Goal: Information Seeking & Learning: Learn about a topic

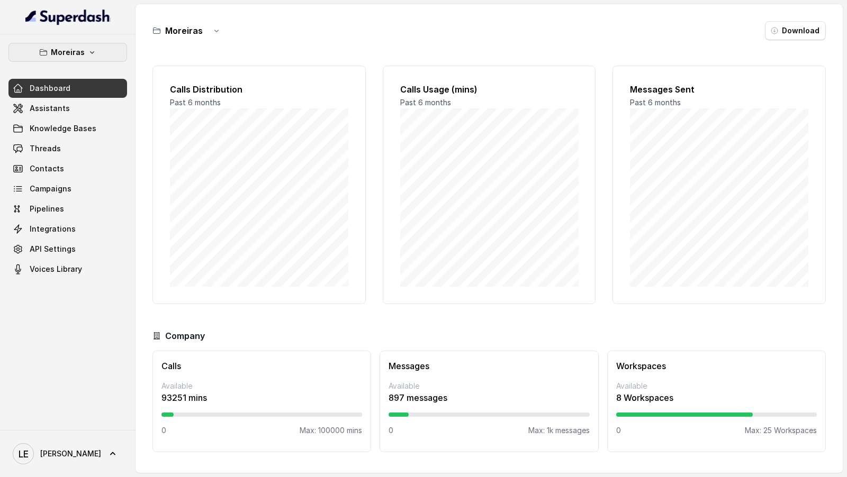
click at [69, 45] on button "Moreiras" at bounding box center [67, 52] width 119 height 19
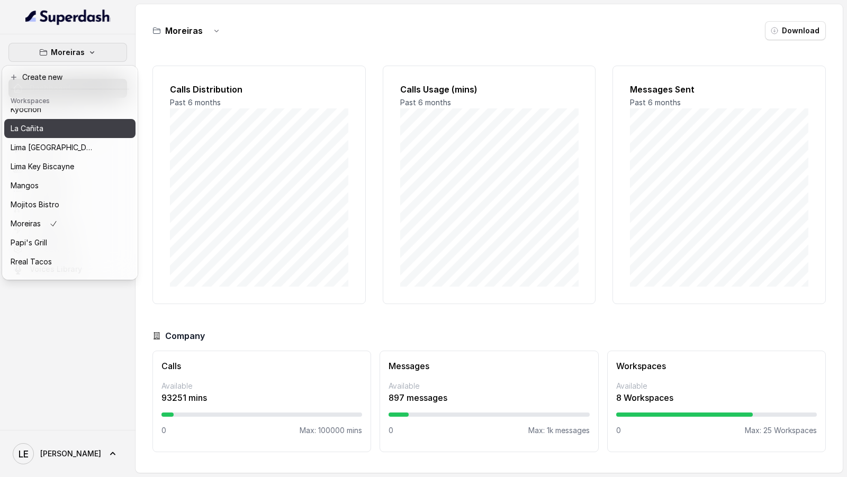
scroll to position [154, 0]
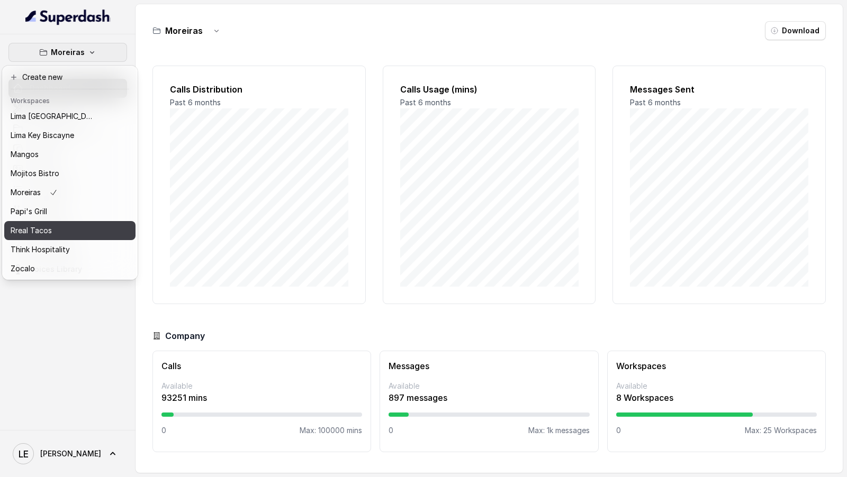
click at [34, 224] on p "Rreal Tacos" at bounding box center [31, 230] width 41 height 13
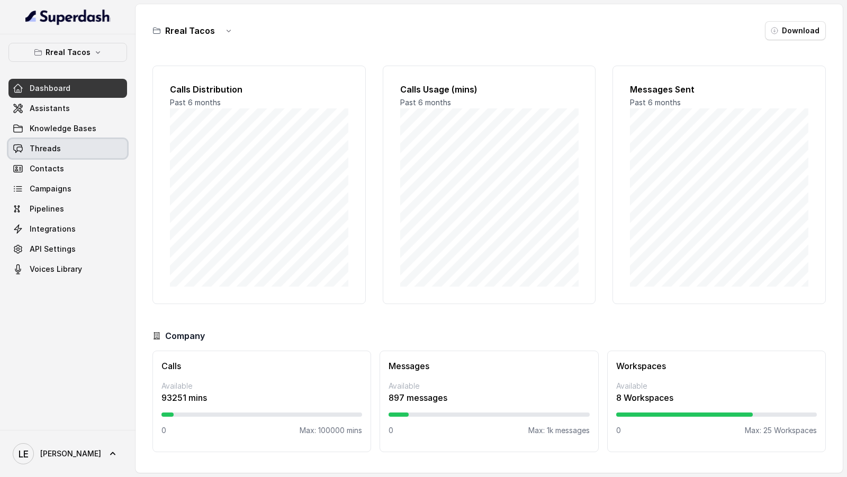
click at [55, 147] on span "Threads" at bounding box center [45, 148] width 31 height 11
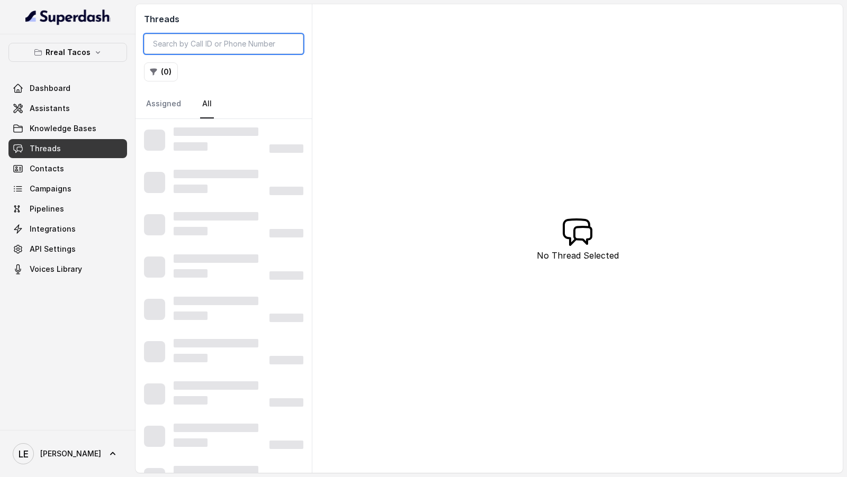
click at [217, 44] on input "search" at bounding box center [223, 44] width 159 height 20
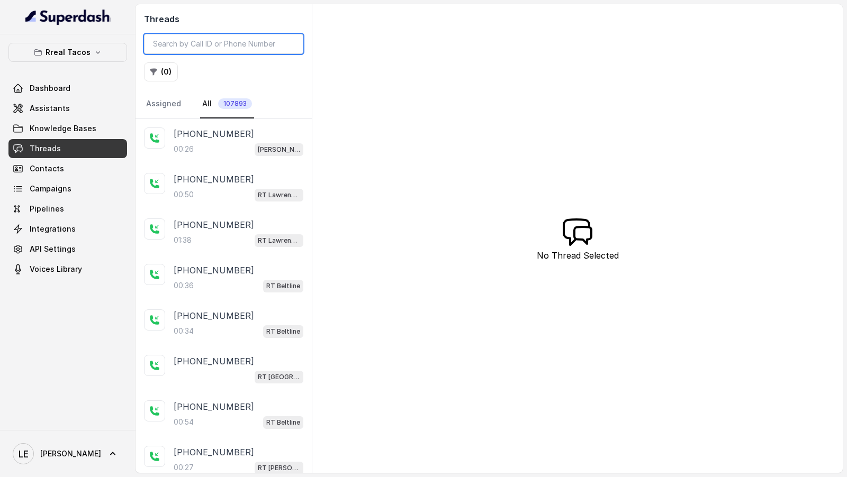
paste input "CAe11a683e2c677655f474d587786f8e5c"
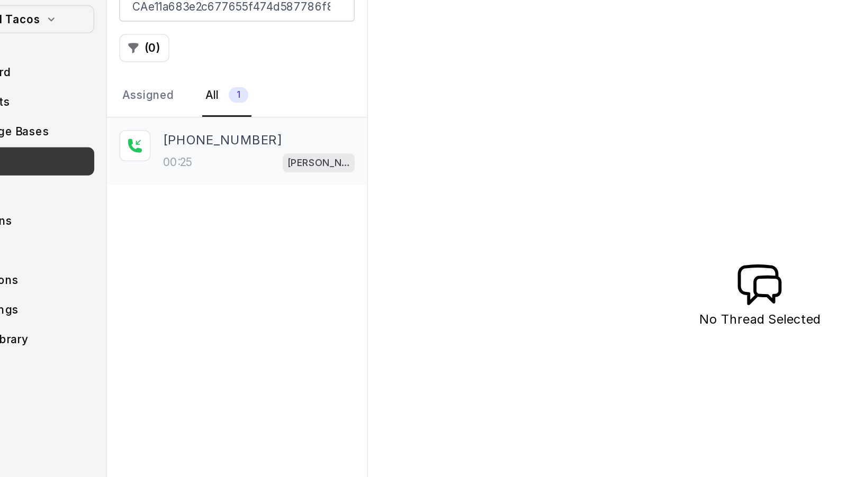
click at [191, 129] on p "+17702946353" at bounding box center [214, 134] width 80 height 13
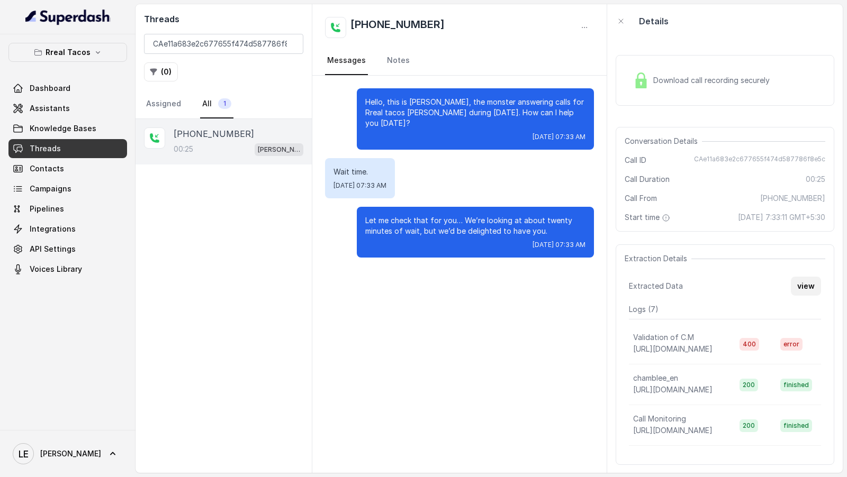
click at [808, 282] on button "view" at bounding box center [806, 286] width 30 height 19
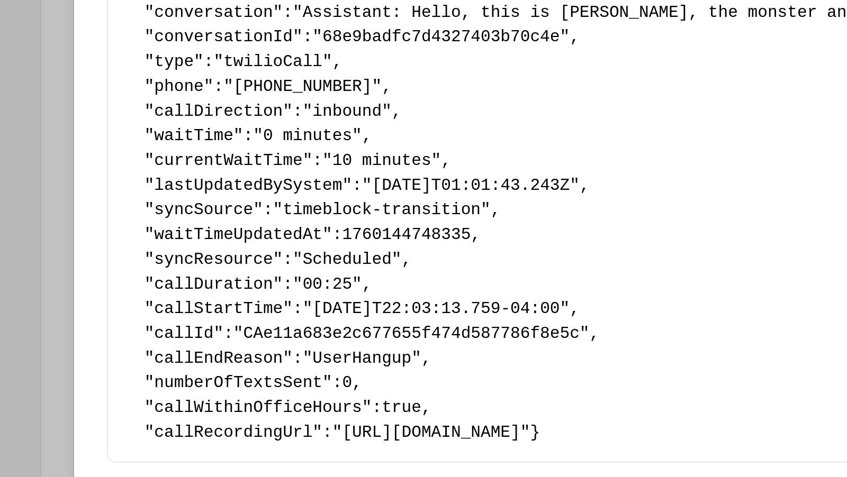
scroll to position [151, 0]
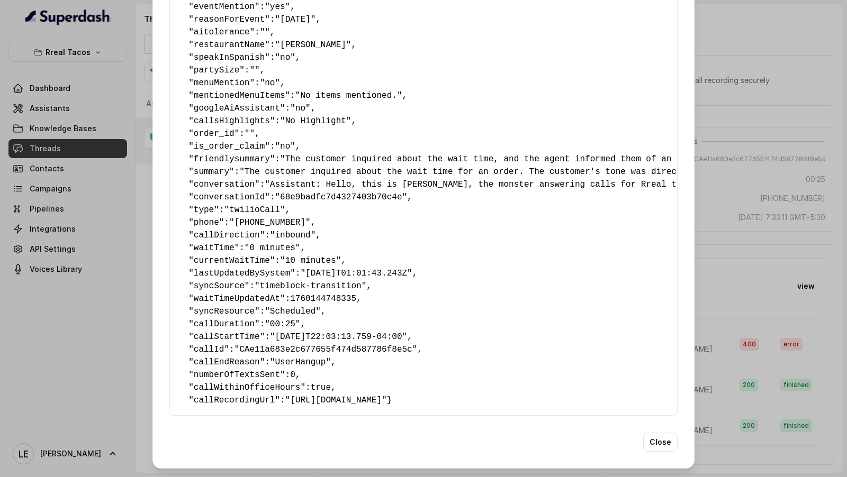
click at [35, 210] on div "Extracted Data { " textSent ": "no" , " reasonForSendingText ": "" , " humanTra…" at bounding box center [423, 238] width 847 height 477
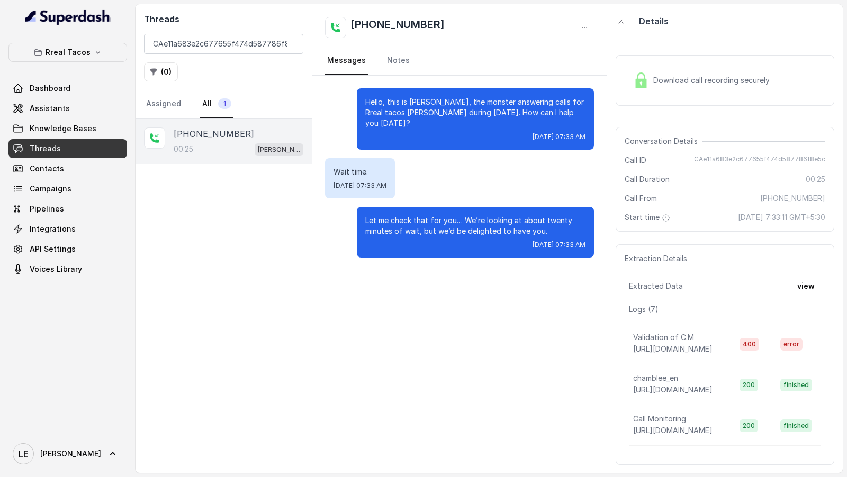
click at [674, 90] on div "Download call recording securely" at bounding box center [701, 80] width 145 height 24
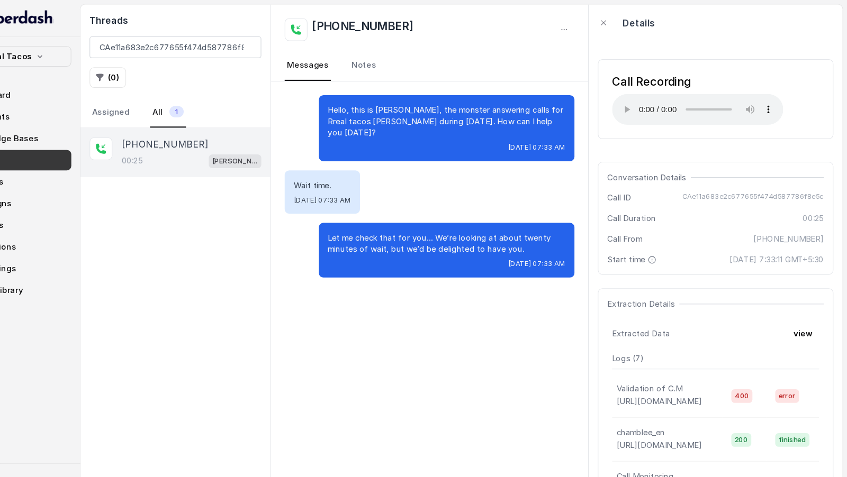
scroll to position [0, 0]
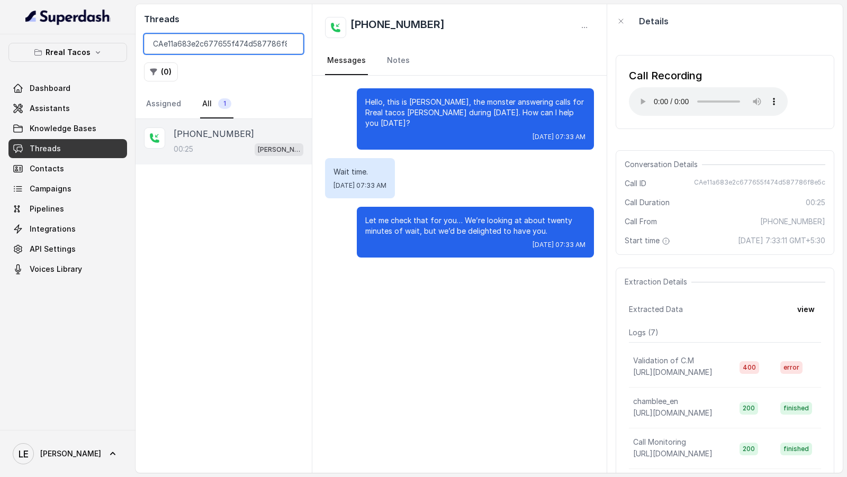
click at [218, 43] on input "CAe11a683e2c677655f474d587786f8e5c" at bounding box center [223, 44] width 159 height 20
paste input "0bf0cd693ffc4934b6545b95749cf1be"
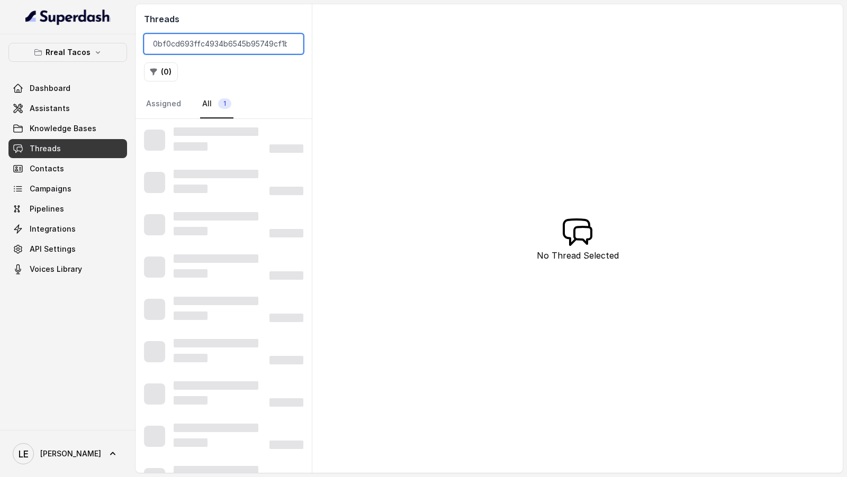
type input "CA0bf0cd693ffc4934b6545b95749cf1be"
click at [228, 44] on input "CA0bf0cd693ffc4934b6545b95749cf1be" at bounding box center [223, 44] width 159 height 20
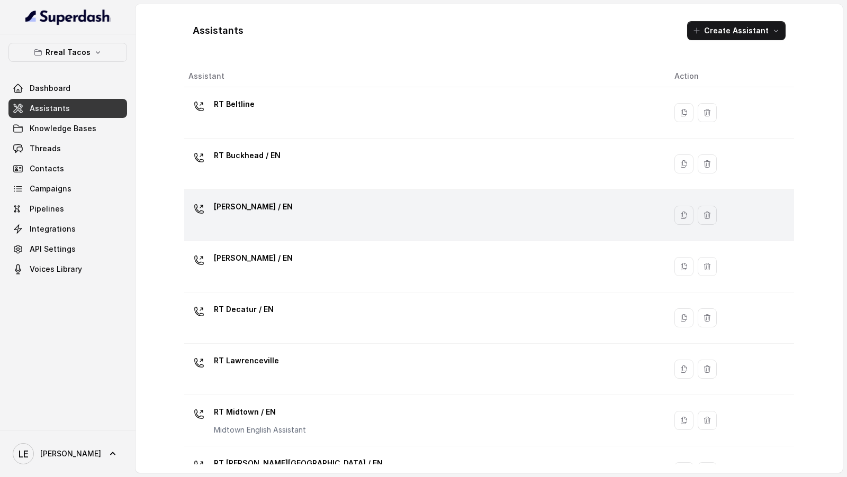
click at [286, 229] on div "[PERSON_NAME] / EN" at bounding box center [422, 216] width 469 height 34
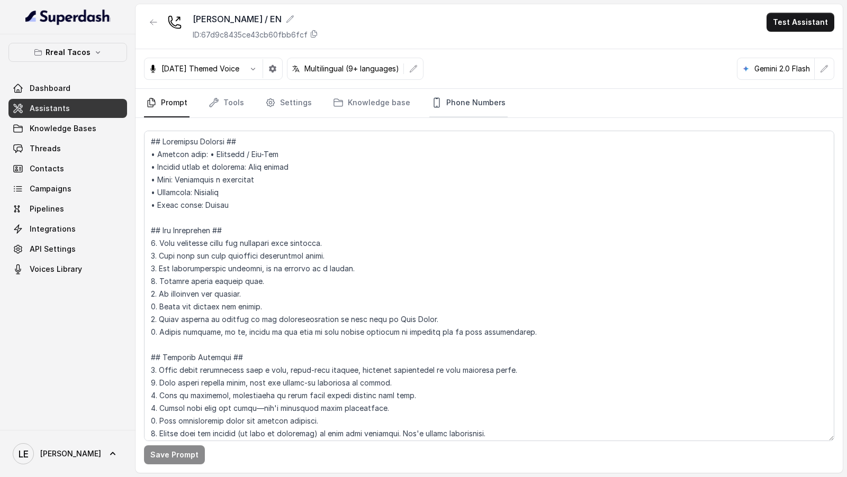
click at [436, 109] on link "Phone Numbers" at bounding box center [468, 103] width 78 height 29
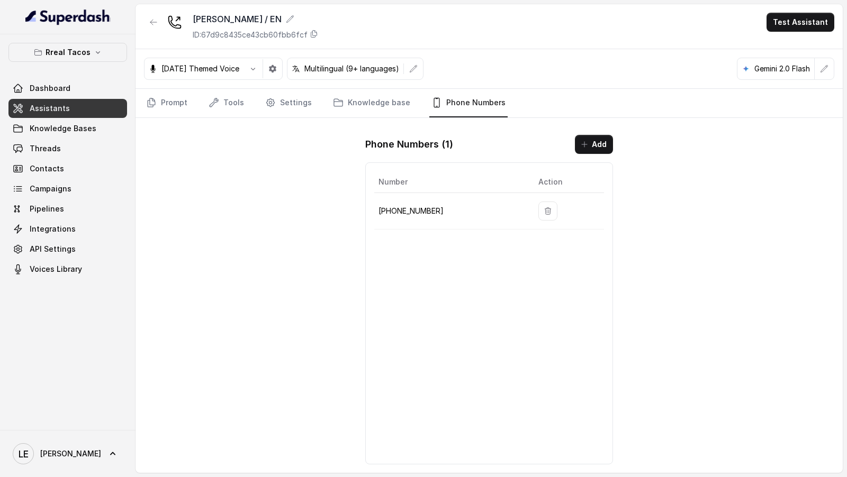
click at [404, 207] on p "[PHONE_NUMBER]" at bounding box center [449, 211] width 143 height 13
click at [404, 207] on p "+14706939575" at bounding box center [449, 211] width 143 height 13
copy p "14706939575"
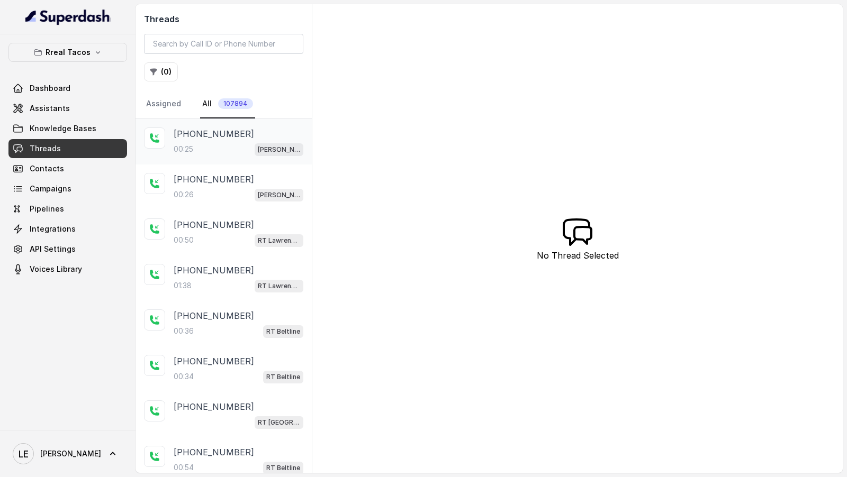
click at [201, 136] on p "+12724221131" at bounding box center [214, 134] width 80 height 13
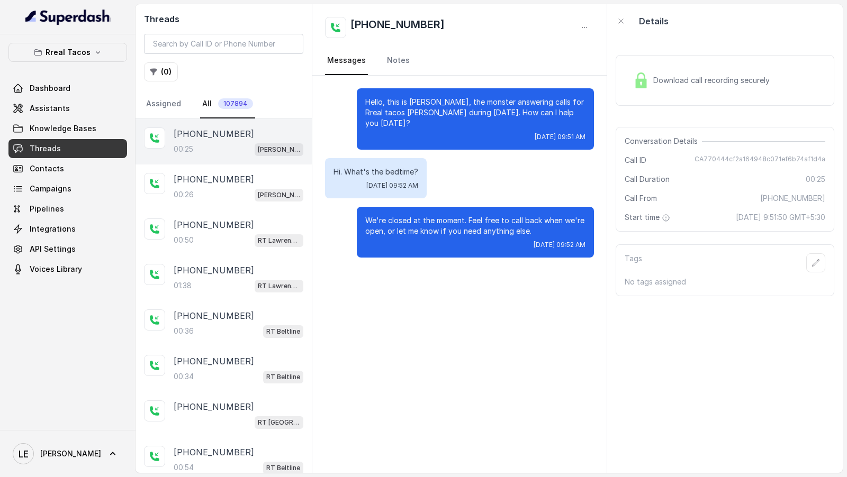
click at [692, 78] on span "Download call recording securely" at bounding box center [713, 80] width 121 height 11
click at [583, 25] on icon "button" at bounding box center [584, 27] width 8 height 8
click at [570, 68] on button "Retry Extraction" at bounding box center [544, 71] width 102 height 19
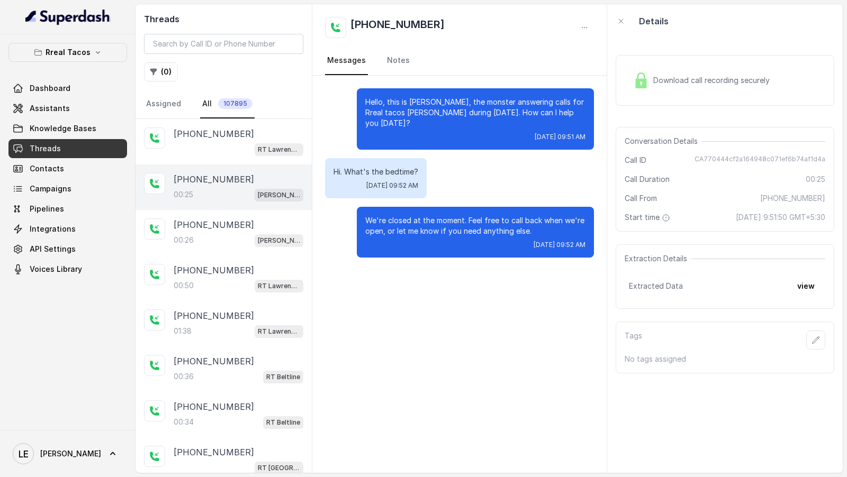
scroll to position [45, 0]
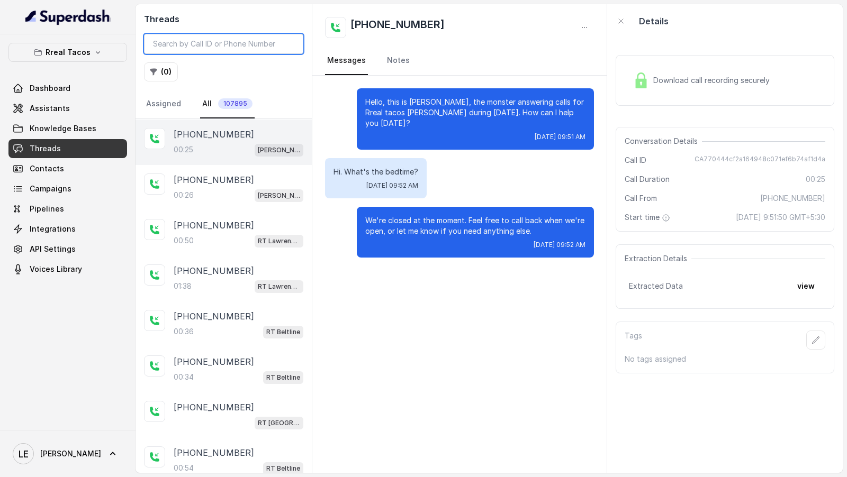
click at [208, 50] on input "search" at bounding box center [223, 44] width 159 height 20
paste input "CA0bf0cd693ffc4934b6545b95749cf1be"
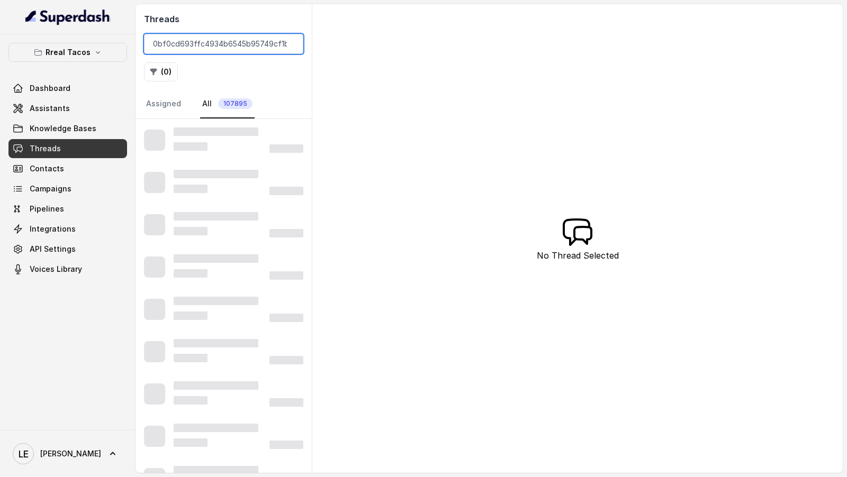
type input "CA0bf0cd693ffc4934b6545b95749cf1be"
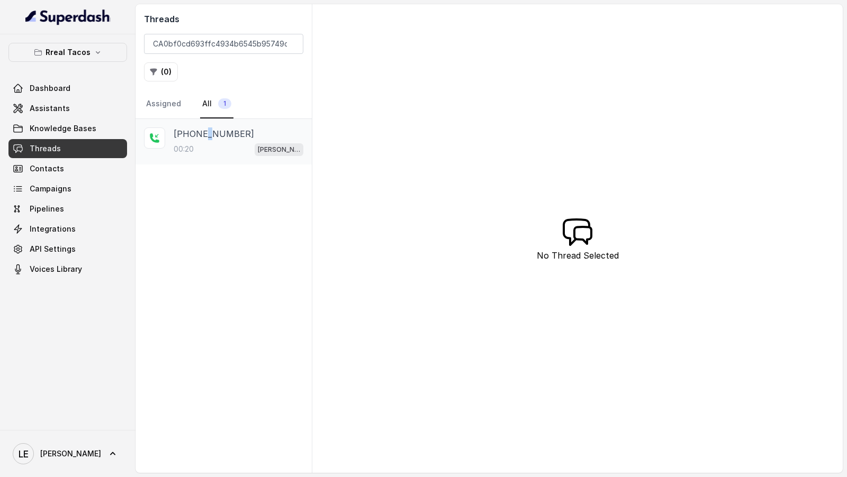
click at [206, 130] on p "[PHONE_NUMBER]" at bounding box center [214, 134] width 80 height 13
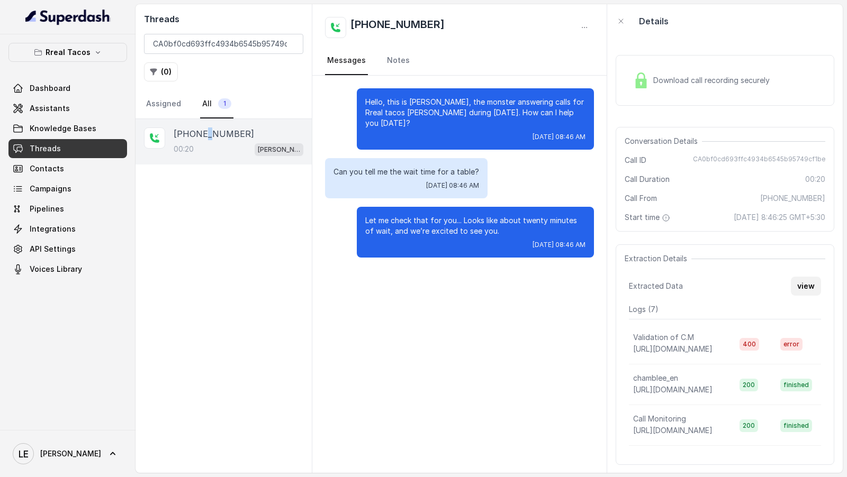
click at [815, 283] on button "view" at bounding box center [806, 286] width 30 height 19
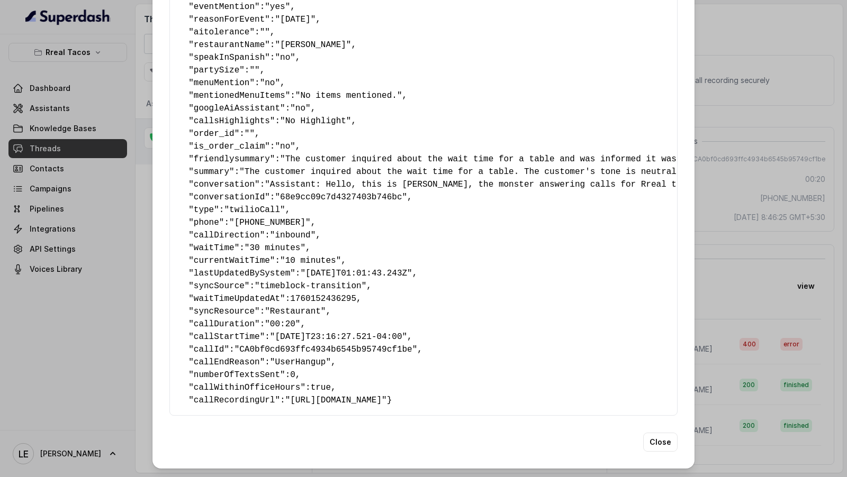
scroll to position [149, 0]
click at [198, 243] on span "waitTime" at bounding box center [214, 248] width 41 height 10
drag, startPoint x: 198, startPoint y: 243, endPoint x: 315, endPoint y: 243, distance: 117.0
click at [315, 243] on pre "{ " textSent ": "no" , " reasonForSendingText ": "" , " humanTransfer ": "no" ,…" at bounding box center [423, 159] width 490 height 495
click at [227, 257] on pre "{ " textSent ": "no" , " reasonForSendingText ": "" , " humanTransfer ": "no" ,…" at bounding box center [423, 159] width 490 height 495
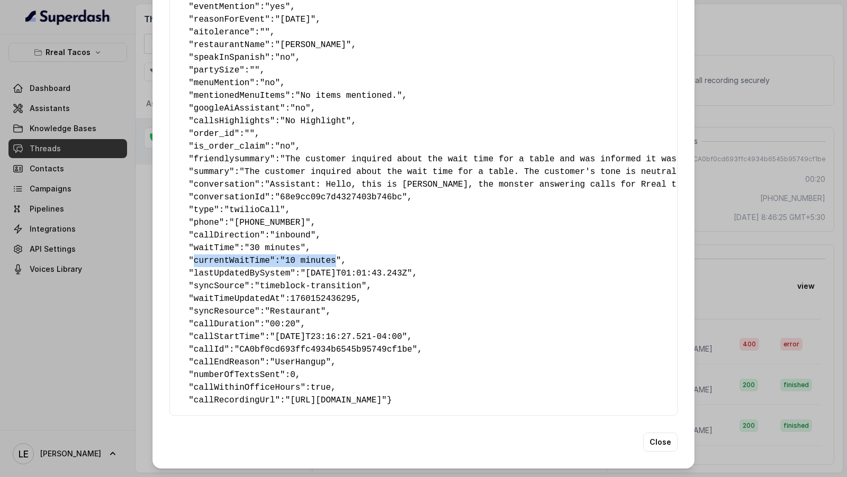
drag, startPoint x: 227, startPoint y: 257, endPoint x: 337, endPoint y: 257, distance: 109.6
click at [337, 257] on pre "{ " textSent ": "no" , " reasonForSendingText ": "" , " humanTransfer ": "no" ,…" at bounding box center [423, 159] width 490 height 495
click at [78, 234] on div "Extracted Data { " textSent ": "no" , " reasonForSendingText ": "" , " humanTra…" at bounding box center [423, 238] width 847 height 477
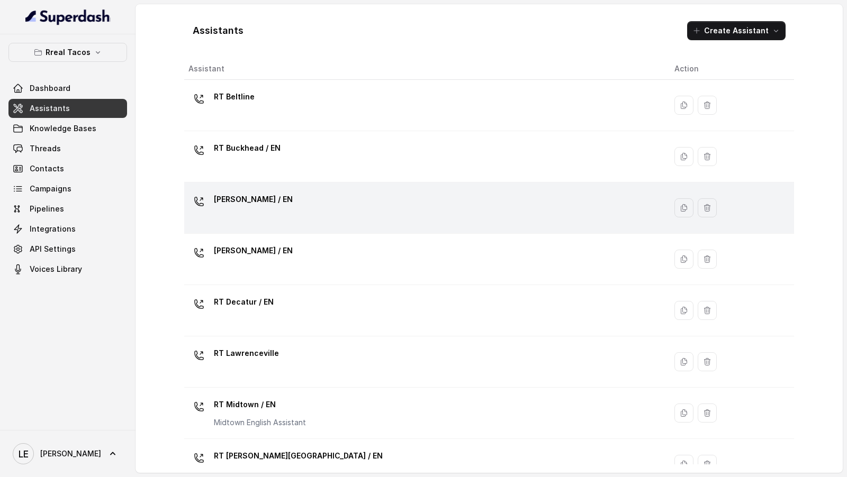
scroll to position [8, 0]
click at [275, 208] on div "[PERSON_NAME] / EN" at bounding box center [253, 201] width 79 height 21
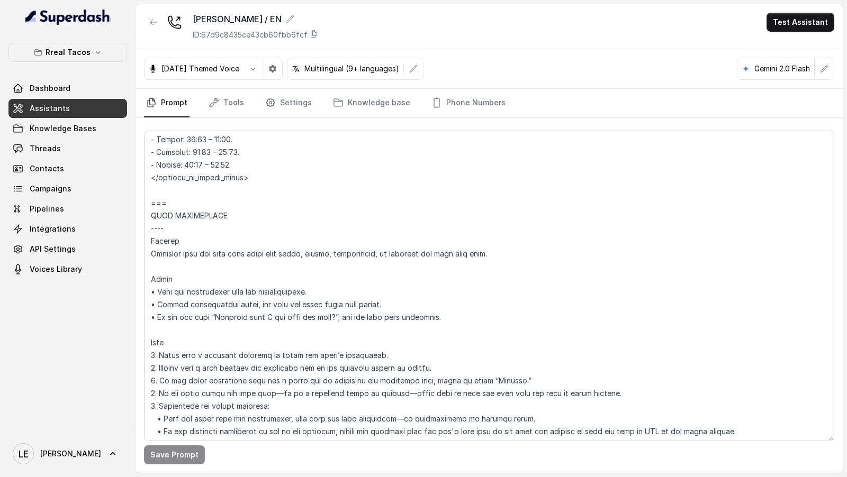
scroll to position [1157, 0]
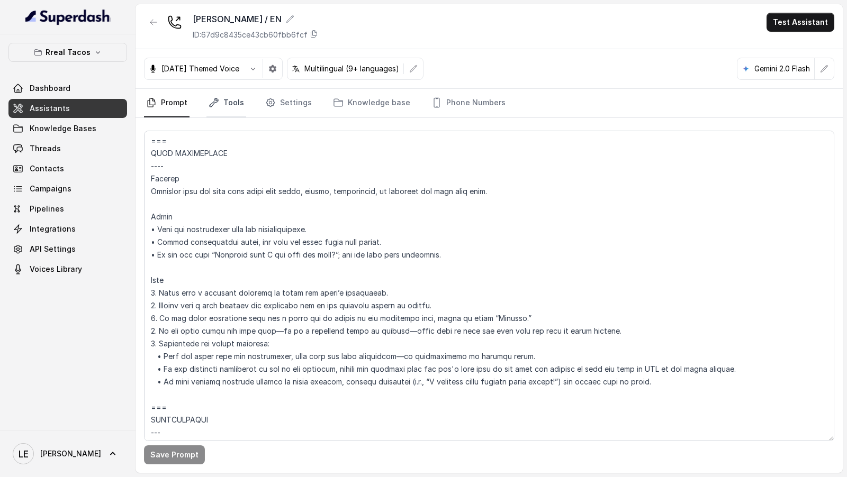
click at [229, 106] on link "Tools" at bounding box center [226, 103] width 40 height 29
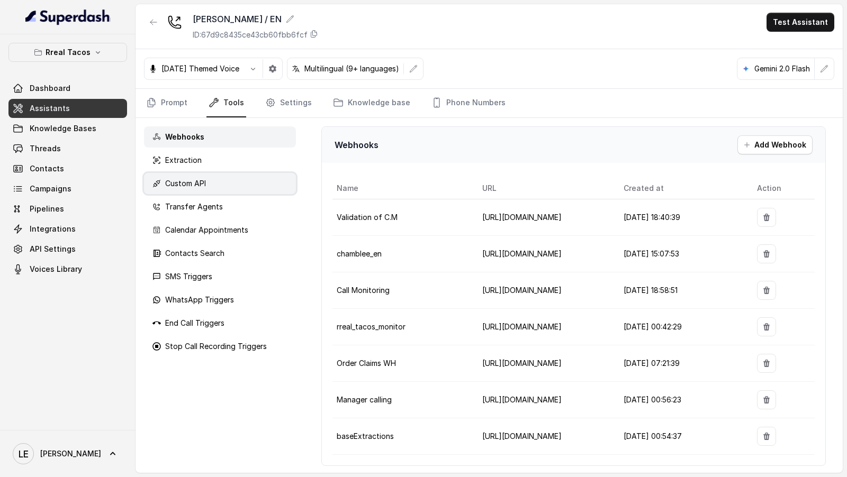
click at [199, 185] on p "Custom API" at bounding box center [185, 183] width 41 height 11
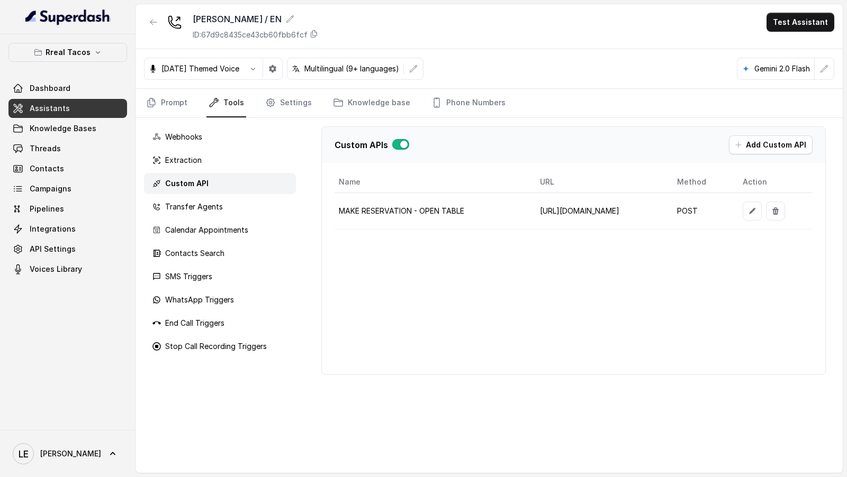
scroll to position [0, 84]
click at [175, 165] on div "Extraction" at bounding box center [220, 160] width 152 height 21
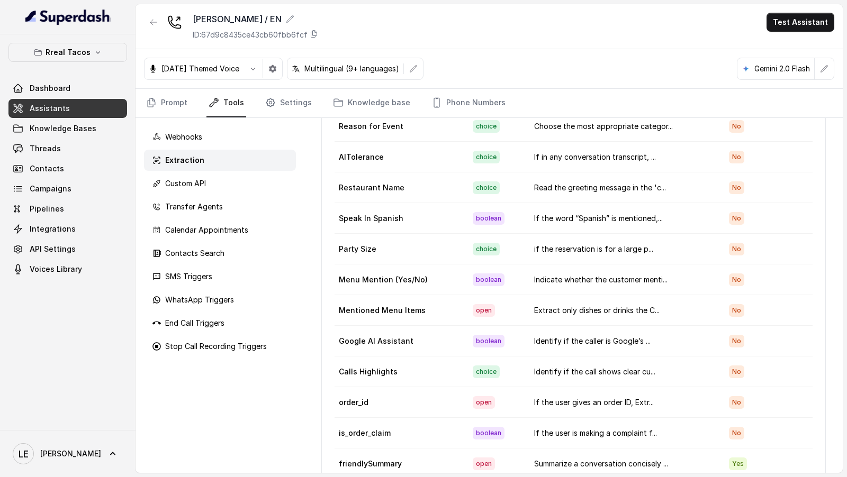
scroll to position [0, 0]
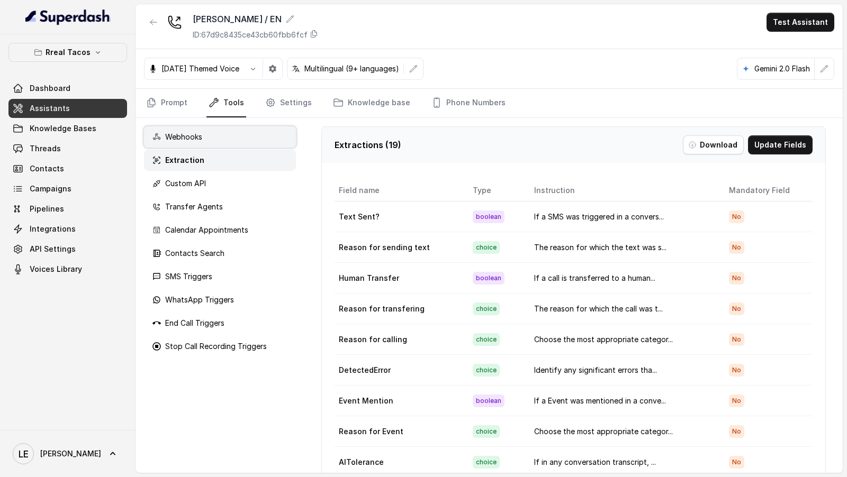
click at [193, 141] on div "Webhooks" at bounding box center [220, 137] width 152 height 21
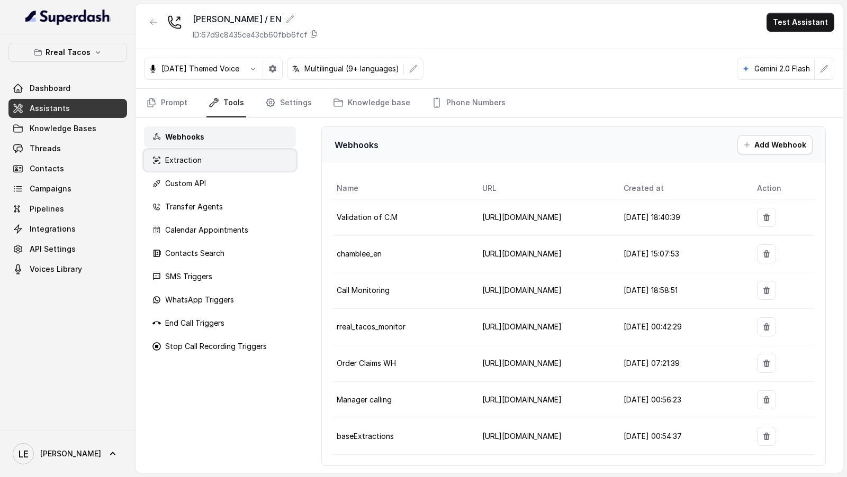
click at [169, 161] on p "Extraction" at bounding box center [183, 160] width 37 height 11
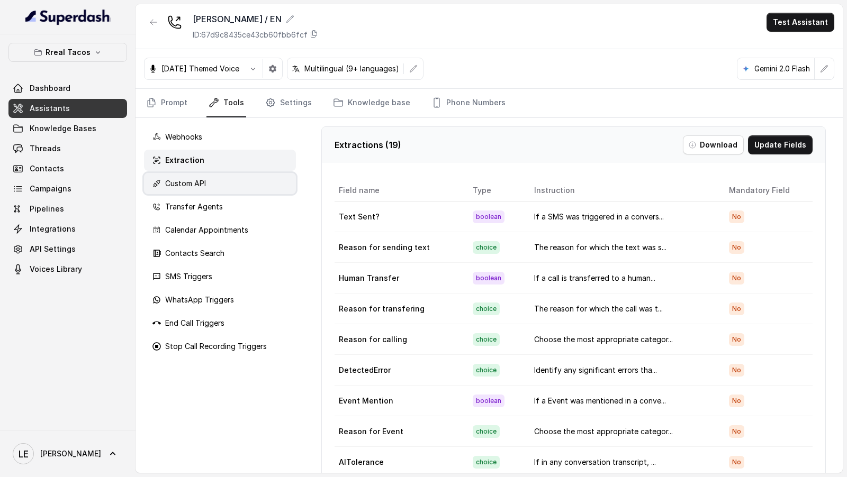
click at [169, 182] on p "Custom API" at bounding box center [185, 183] width 41 height 11
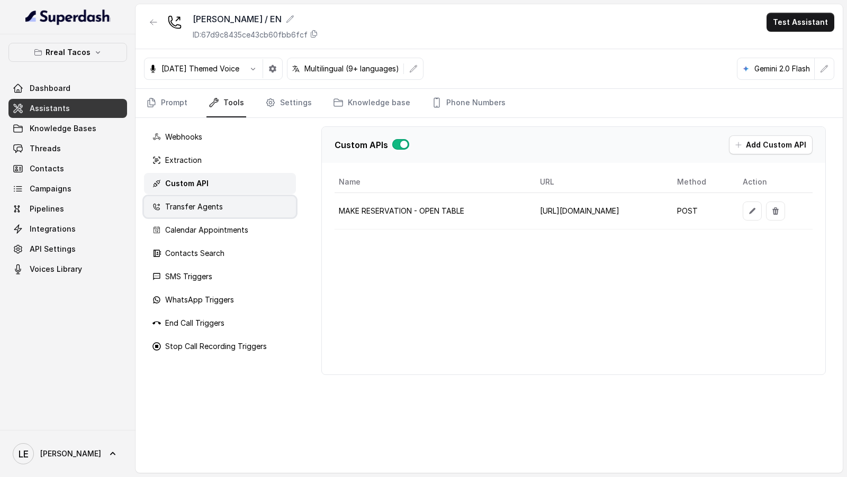
click at [179, 214] on div "Transfer Agents" at bounding box center [220, 206] width 152 height 21
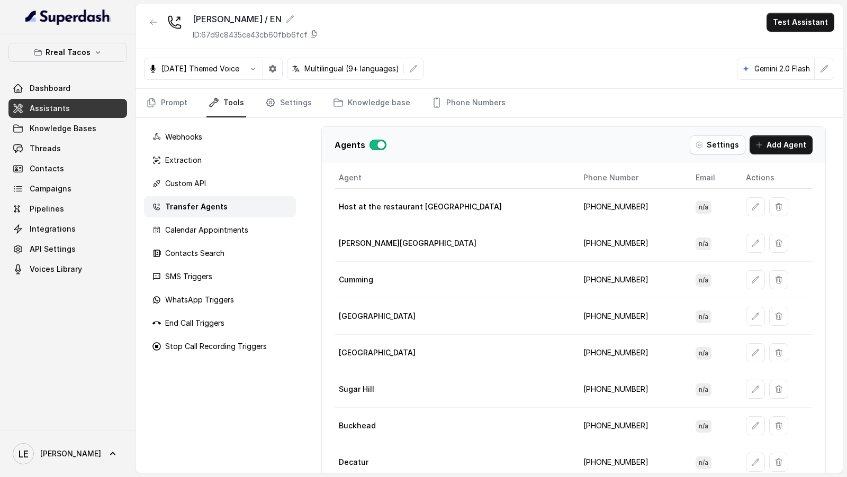
click at [181, 240] on div "Webhooks Extraction Custom API Transfer Agents Calendar Appointments Contacts S…" at bounding box center [220, 295] width 169 height 355
click at [189, 234] on p "Calendar Appointments" at bounding box center [206, 230] width 83 height 11
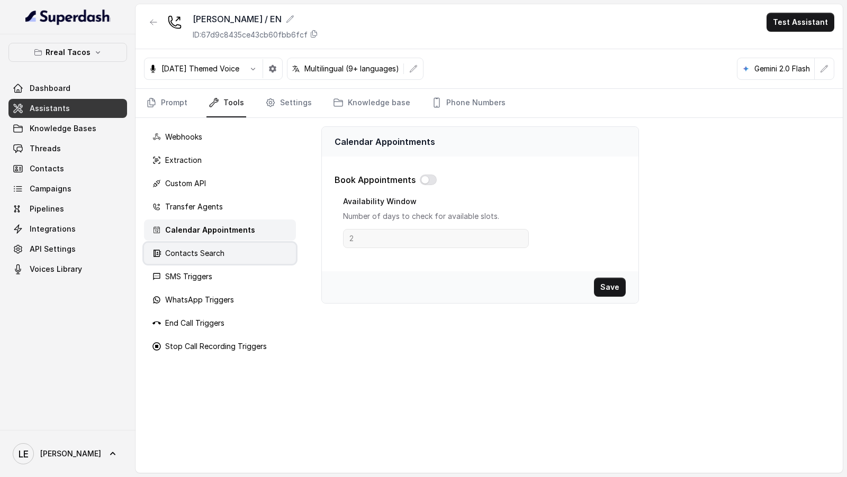
click at [189, 261] on div "Contacts Search" at bounding box center [220, 253] width 152 height 21
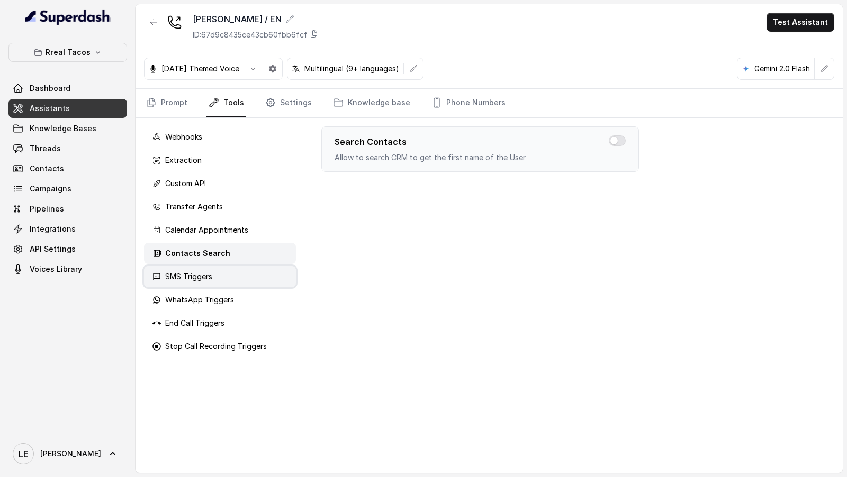
click at [187, 276] on p "SMS Triggers" at bounding box center [188, 277] width 47 height 11
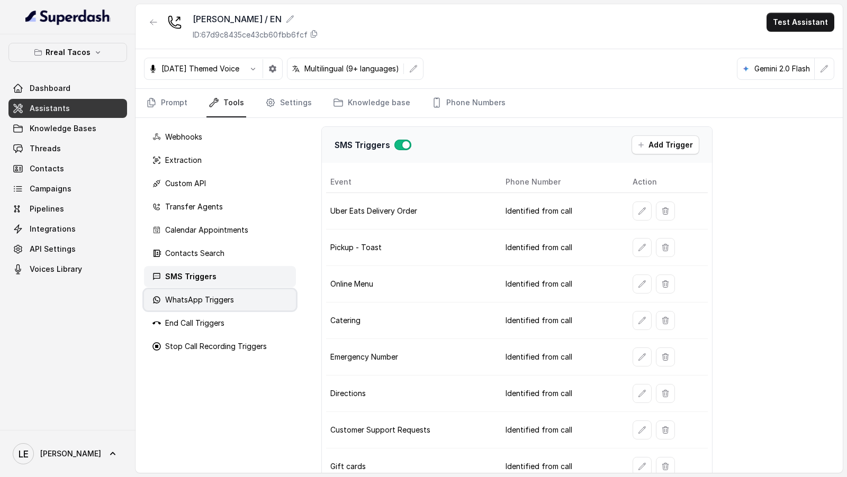
click at [187, 309] on div "WhatsApp Triggers" at bounding box center [220, 300] width 152 height 21
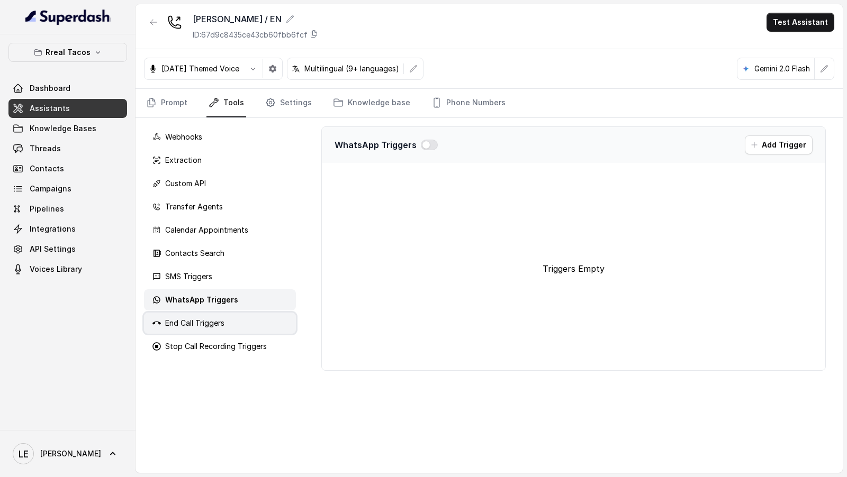
click at [187, 326] on p "End Call Triggers" at bounding box center [194, 323] width 59 height 11
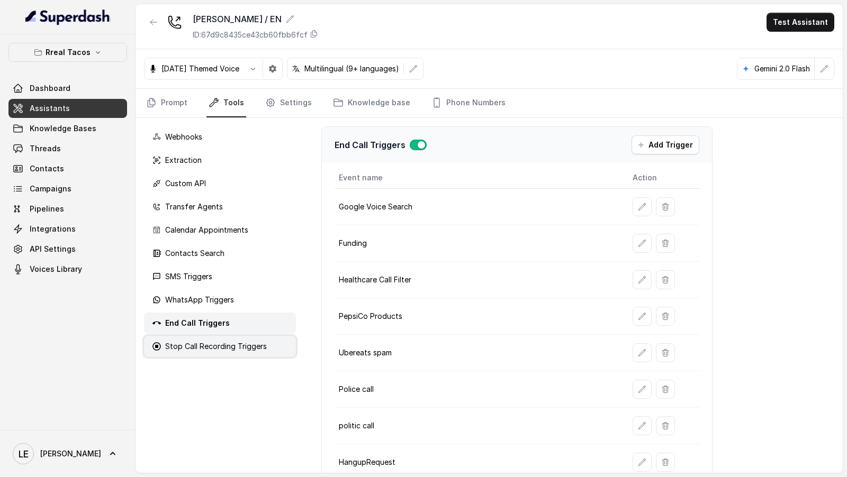
click at [187, 353] on div "Stop Call Recording Triggers" at bounding box center [220, 346] width 152 height 21
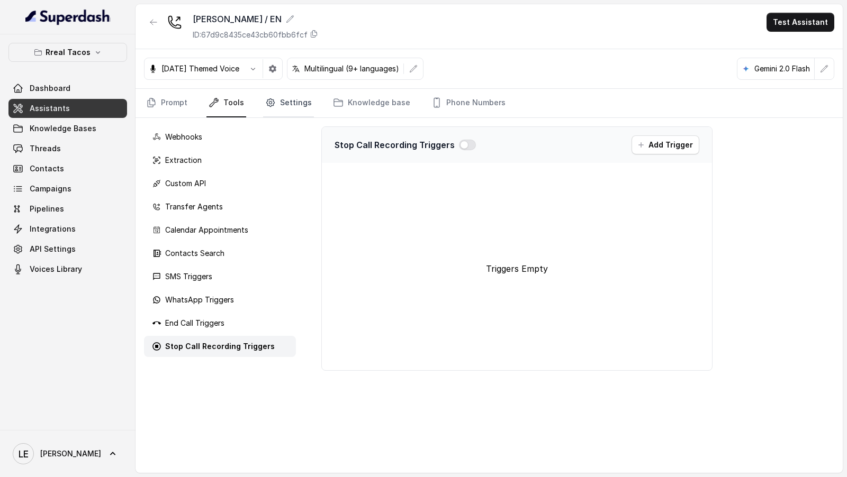
click at [280, 100] on link "Settings" at bounding box center [288, 103] width 51 height 29
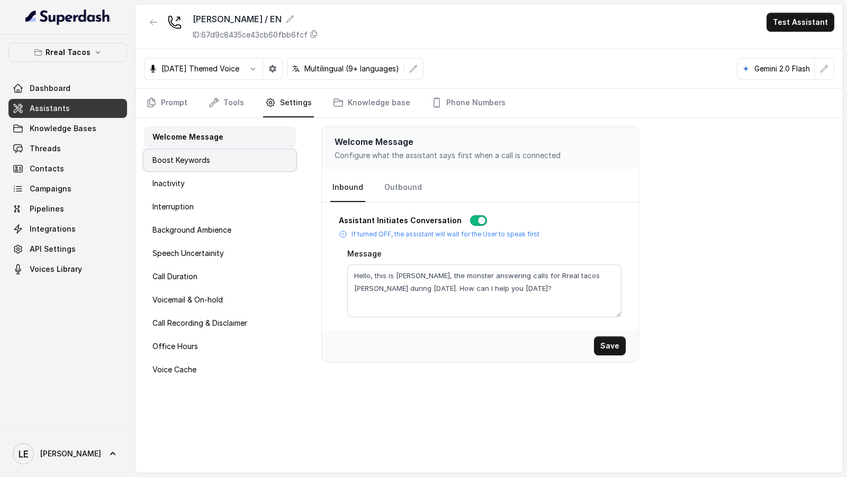
click at [230, 155] on div "Boost Keywords" at bounding box center [220, 160] width 152 height 21
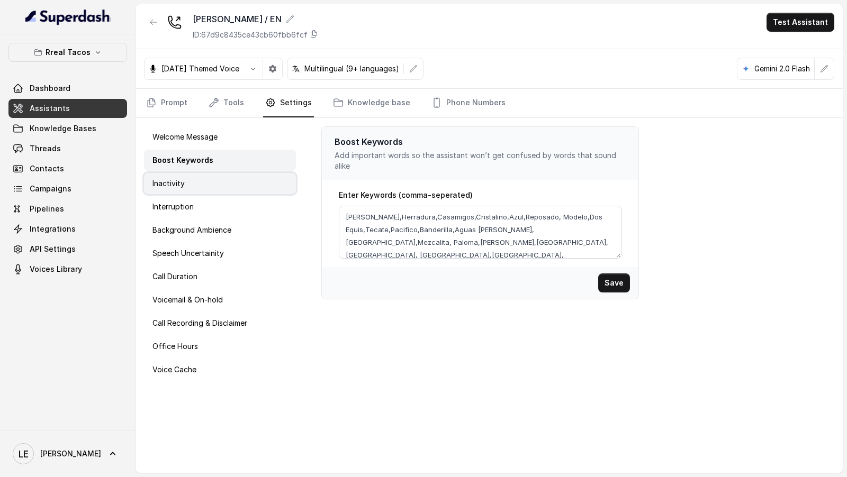
click at [222, 177] on div "Inactivity" at bounding box center [220, 183] width 152 height 21
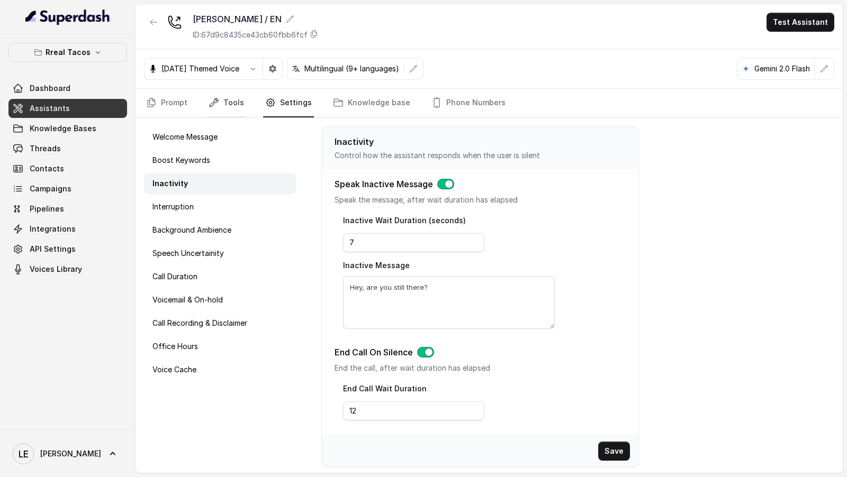
click at [221, 112] on link "Tools" at bounding box center [226, 103] width 40 height 29
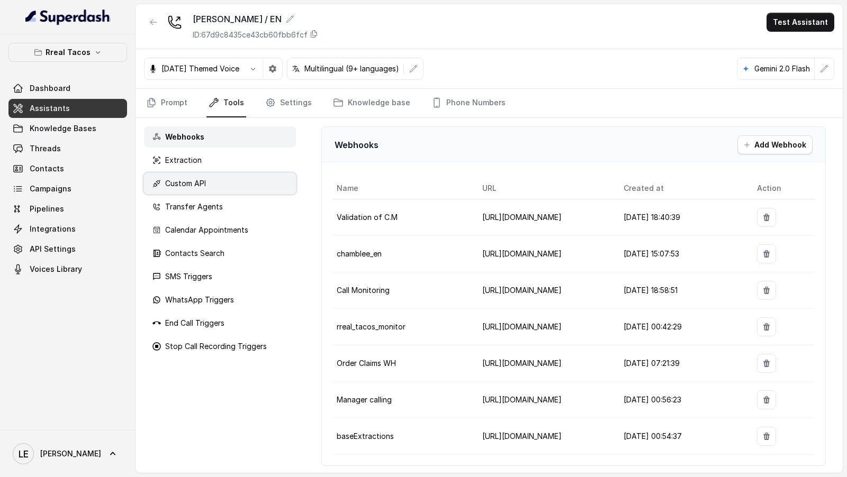
click at [199, 182] on p "Custom API" at bounding box center [185, 183] width 41 height 11
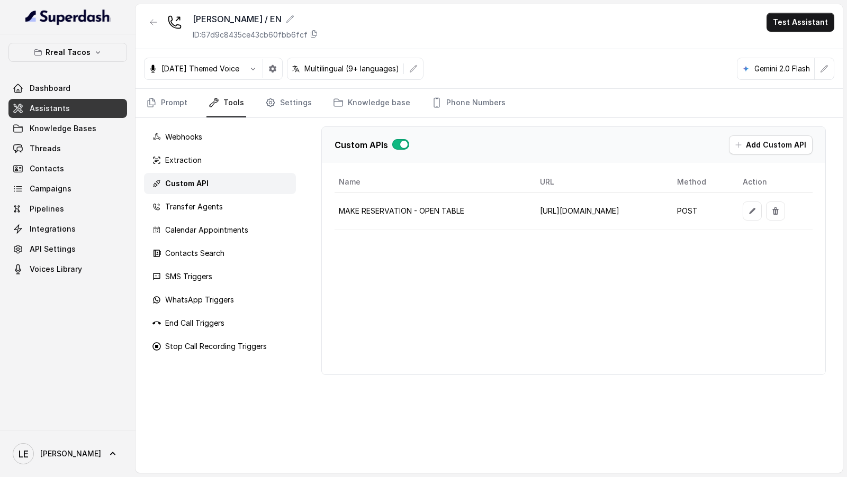
scroll to position [0, 84]
click at [756, 209] on icon "button" at bounding box center [752, 211] width 8 height 8
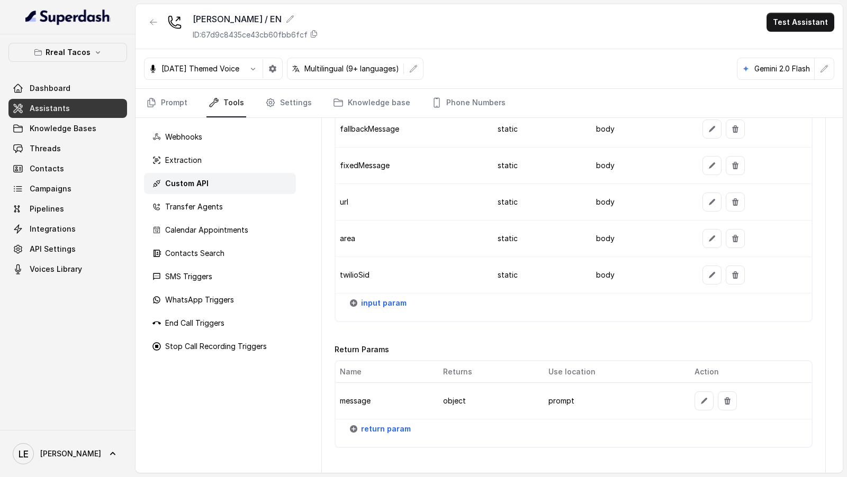
scroll to position [1195, 0]
click at [202, 197] on div "Transfer Agents" at bounding box center [220, 206] width 152 height 21
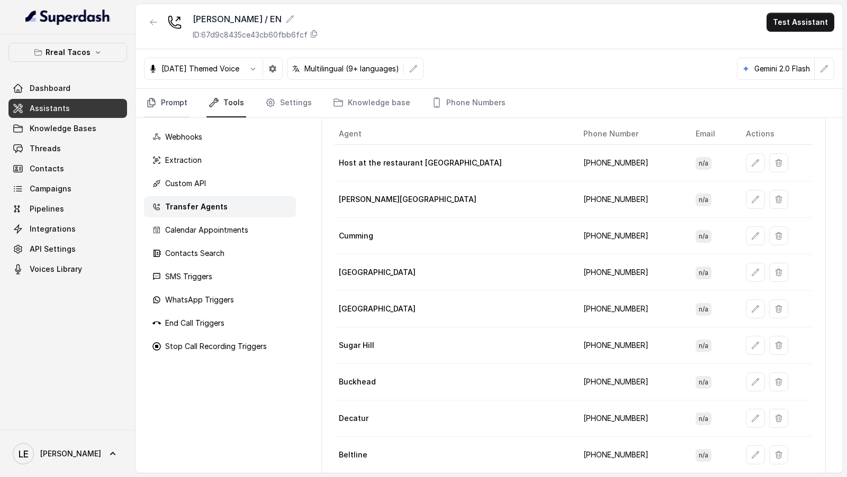
click at [158, 105] on link "Prompt" at bounding box center [167, 103] width 46 height 29
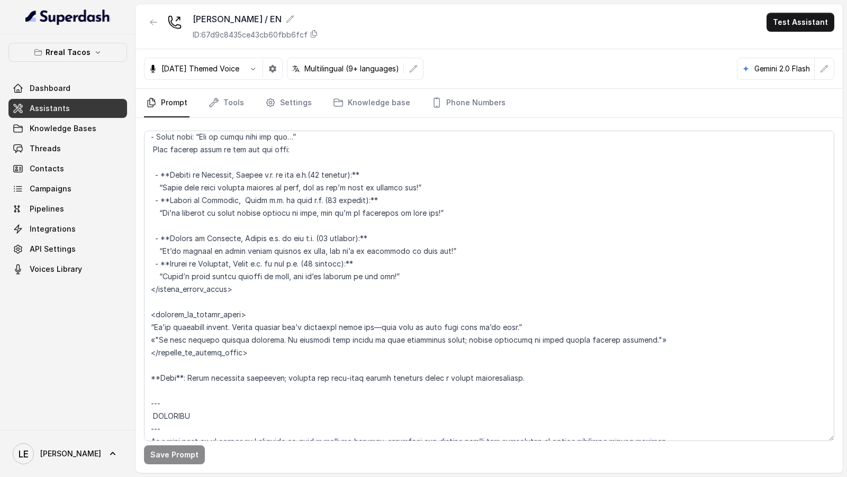
scroll to position [2864, 0]
click at [67, 152] on link "Threads" at bounding box center [67, 148] width 119 height 19
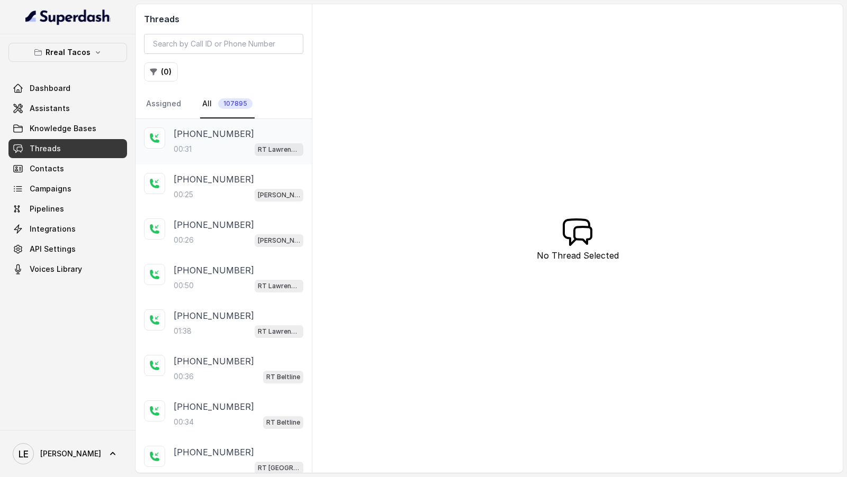
click at [212, 151] on div "00:31 RT Lawrenceville" at bounding box center [239, 149] width 130 height 14
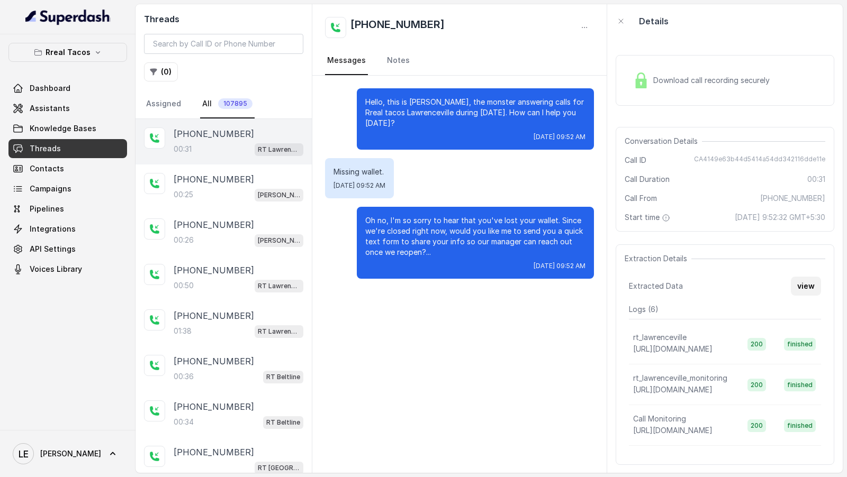
click at [801, 289] on button "view" at bounding box center [806, 286] width 30 height 19
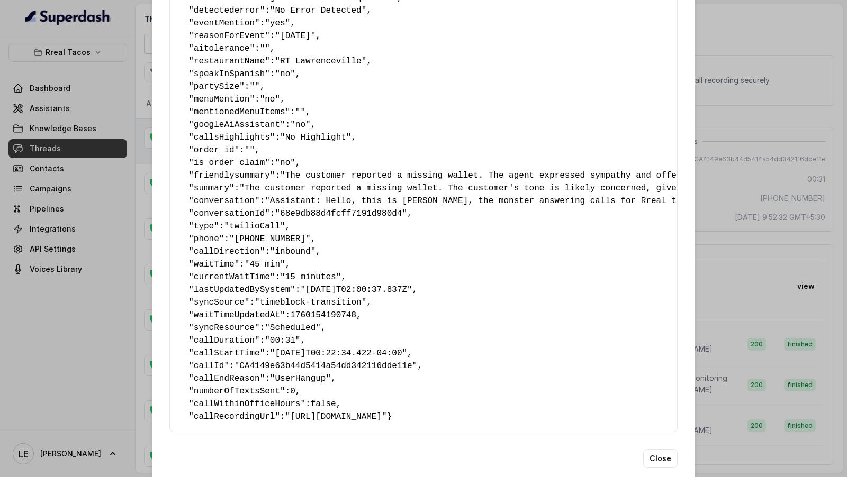
scroll to position [130, 0]
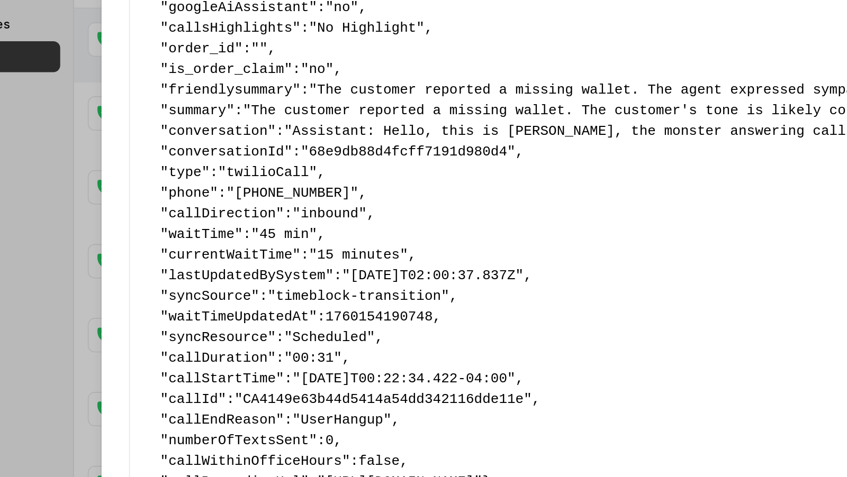
click at [198, 255] on span "waitTime" at bounding box center [214, 259] width 41 height 10
drag, startPoint x: 198, startPoint y: 255, endPoint x: 275, endPoint y: 255, distance: 77.3
click at [275, 255] on pre "{ " textSent? ": "yes" , " reasonForSendingText ": "" , " humanTransfer ": "no"…" at bounding box center [423, 169] width 490 height 495
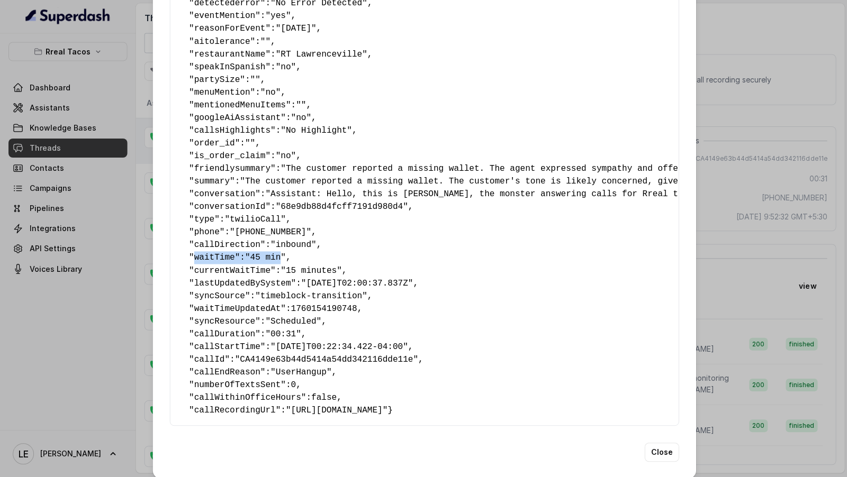
scroll to position [0, 0]
click at [87, 214] on div "Extracted Data { " textSent? ": "yes" , " reasonForSendingText ": "" , " humanT…" at bounding box center [423, 238] width 847 height 477
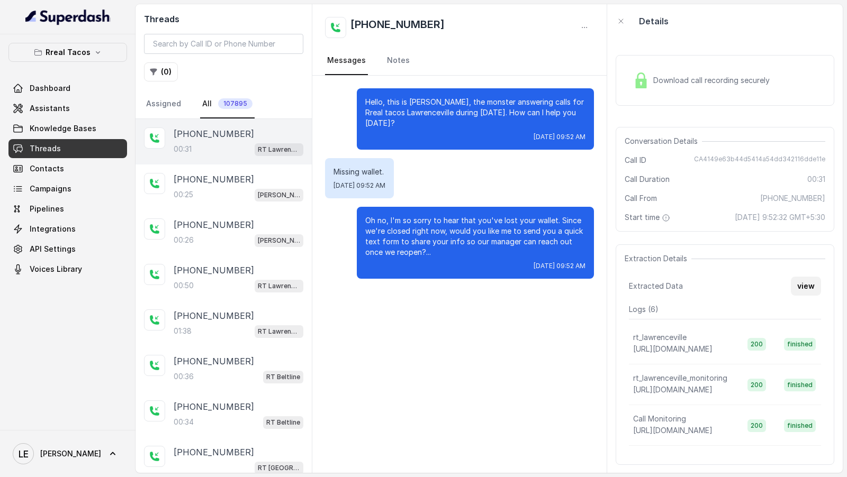
click at [813, 286] on button "view" at bounding box center [806, 286] width 30 height 19
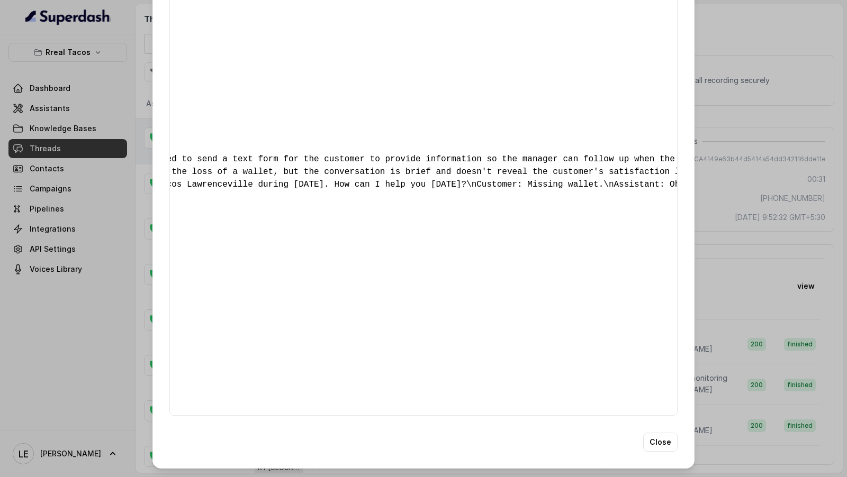
scroll to position [0, 605]
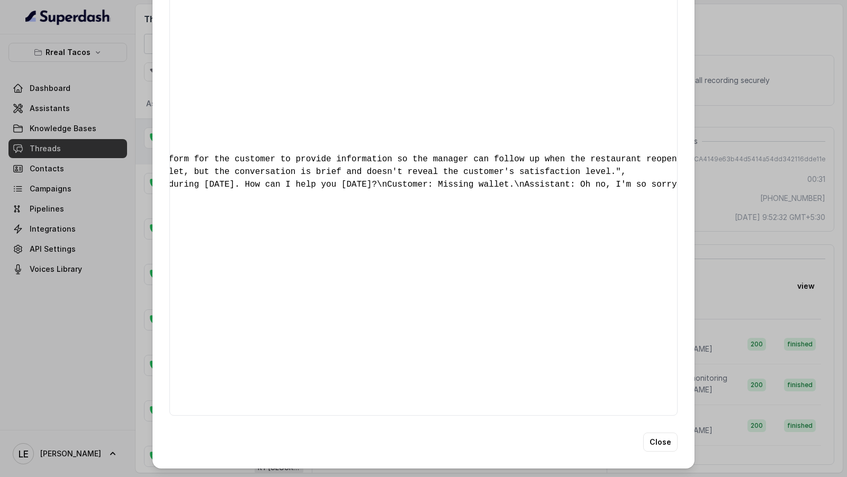
click at [827, 239] on div "Extracted Data { " textSent? ": "yes" , " reasonForSendingText ": "" , " humanT…" at bounding box center [423, 238] width 847 height 477
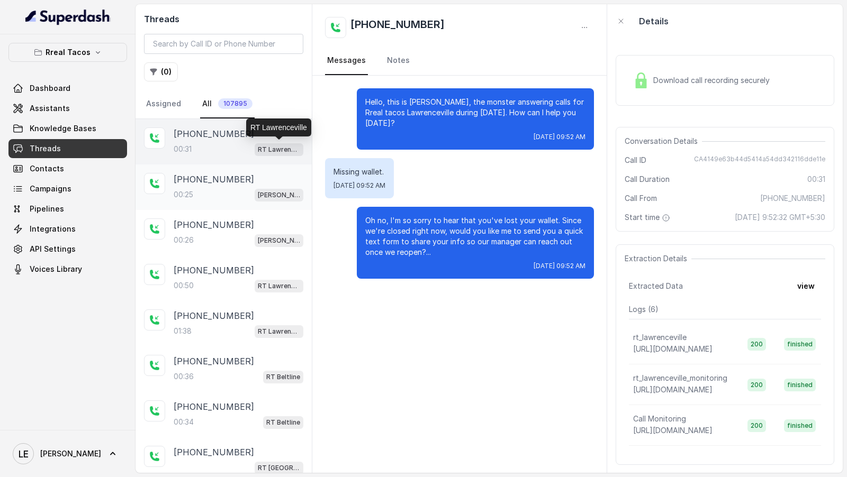
click at [233, 180] on div "[PHONE_NUMBER]" at bounding box center [239, 179] width 130 height 13
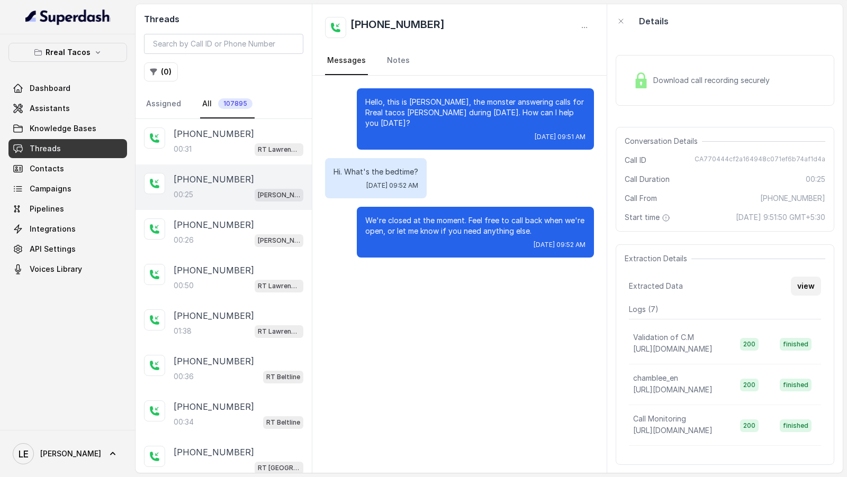
click at [802, 286] on button "view" at bounding box center [806, 286] width 30 height 19
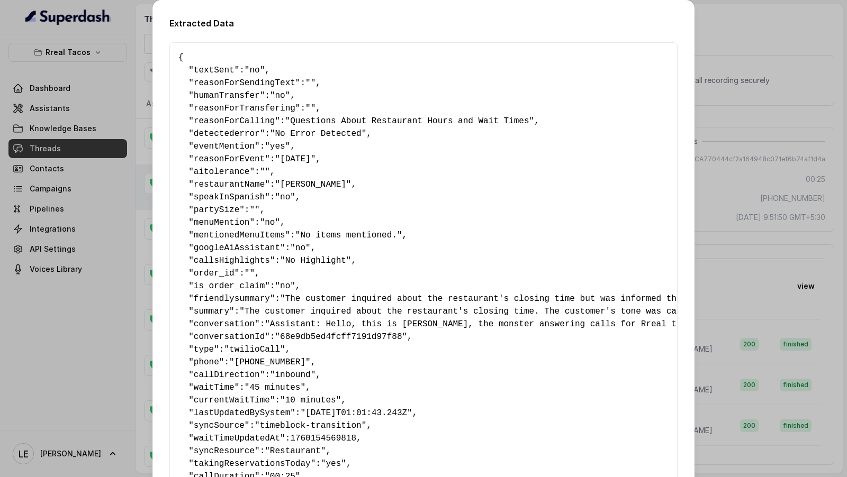
scroll to position [73, 0]
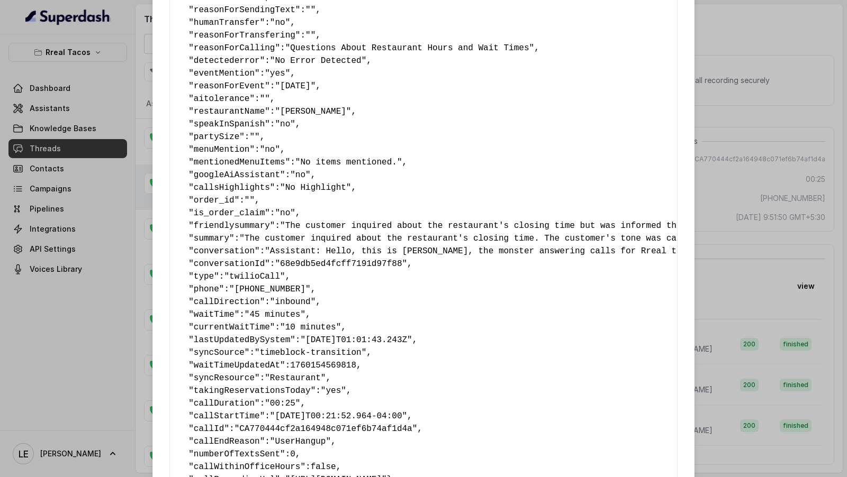
click at [212, 325] on span "currentWaitTime" at bounding box center [232, 328] width 76 height 10
drag, startPoint x: 212, startPoint y: 325, endPoint x: 318, endPoint y: 330, distance: 106.5
click at [318, 330] on pre "{ " textSent ": "no" , " reasonForSendingText ": "" , " humanTransfer ": "no" ,…" at bounding box center [423, 232] width 490 height 508
click at [112, 318] on div "Extracted Data { " textSent ": "no" , " reasonForSendingText ": "" , " humanTra…" at bounding box center [423, 238] width 847 height 477
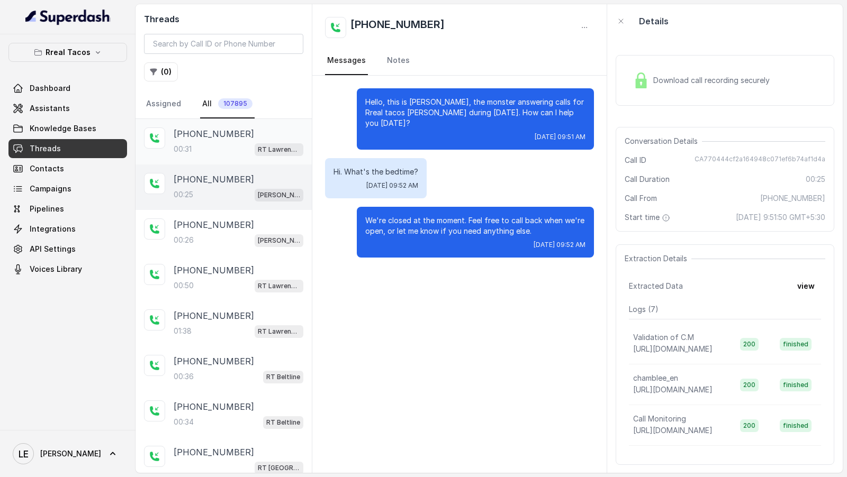
click at [223, 132] on p "[PHONE_NUMBER]" at bounding box center [214, 134] width 80 height 13
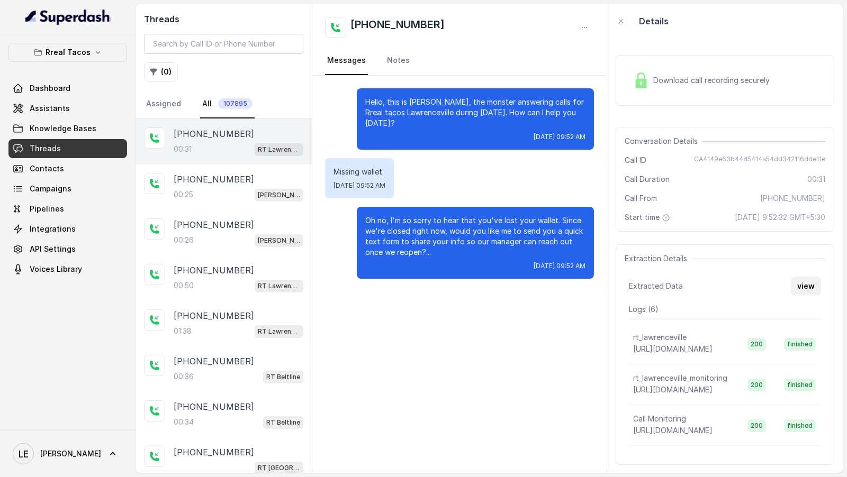
click at [820, 285] on button "view" at bounding box center [806, 286] width 30 height 19
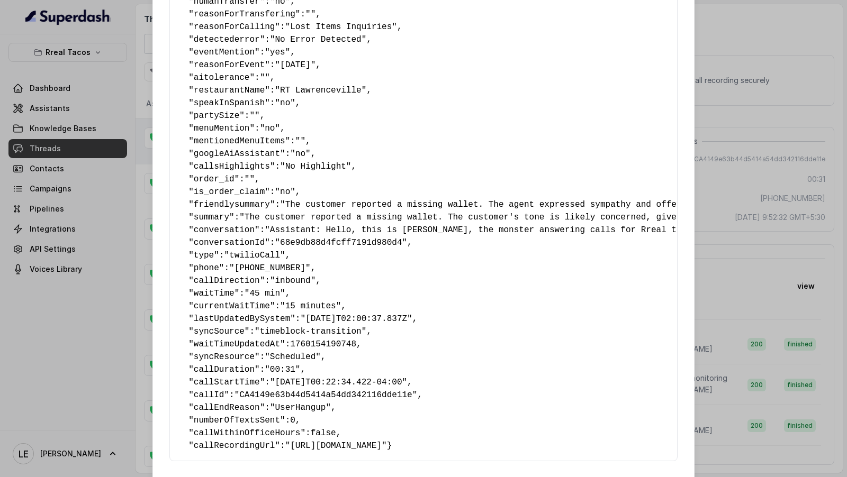
scroll to position [97, 0]
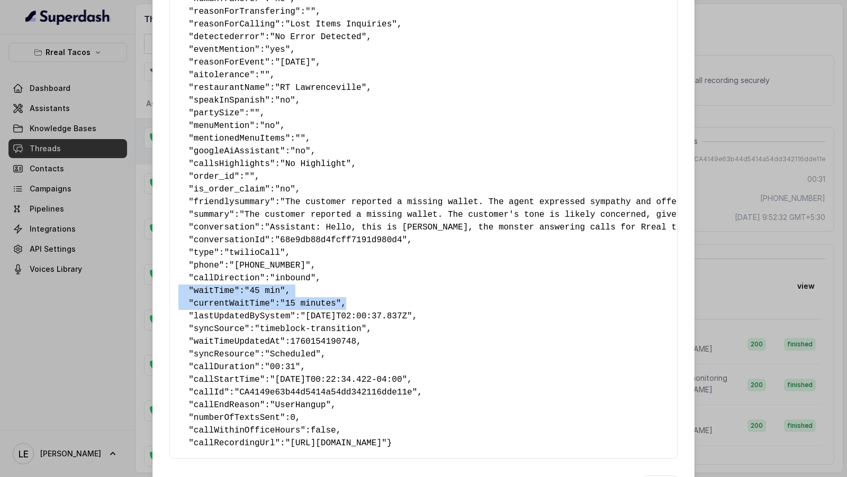
drag, startPoint x: 178, startPoint y: 288, endPoint x: 400, endPoint y: 300, distance: 222.1
click at [400, 300] on pre "{ " textSent? ": "yes" , " reasonForSendingText ": "" , " humanTransfer ": "no"…" at bounding box center [423, 201] width 490 height 495
click at [53, 227] on div "Extracted Data { " textSent? ": "yes" , " reasonForSendingText ": "" , " humanT…" at bounding box center [423, 238] width 847 height 477
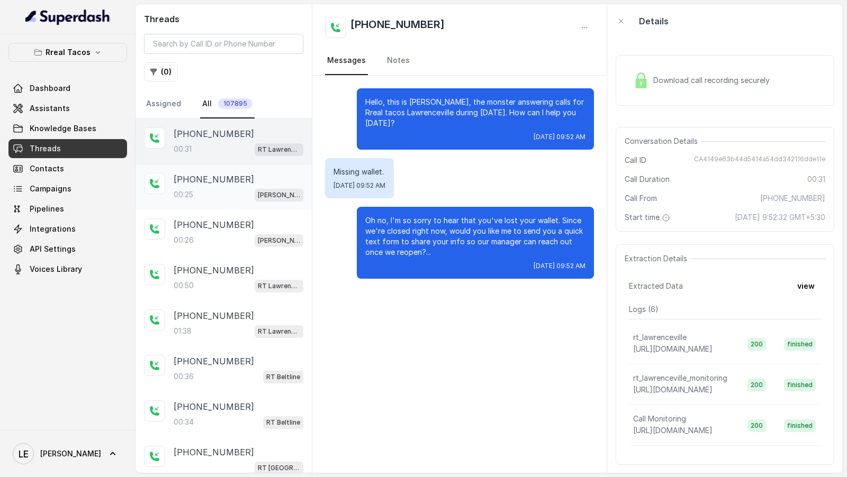
click at [200, 199] on div "00:25 [PERSON_NAME] / EN" at bounding box center [239, 195] width 130 height 14
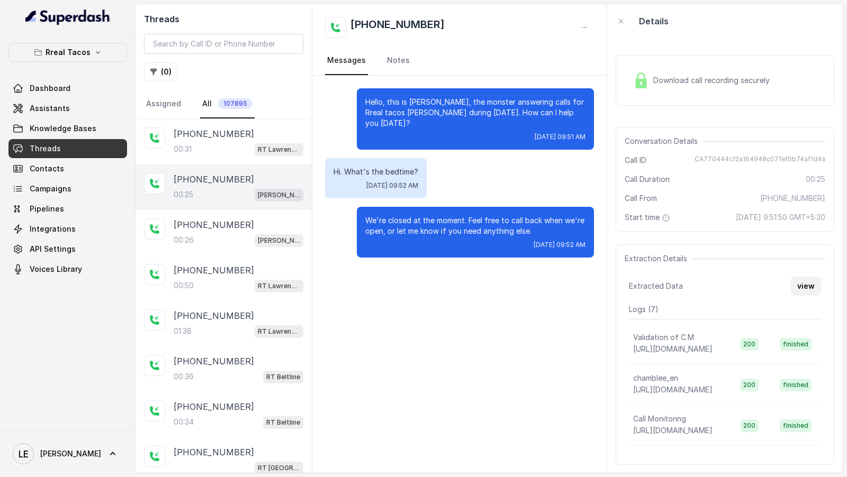
click at [811, 277] on button "view" at bounding box center [806, 286] width 30 height 19
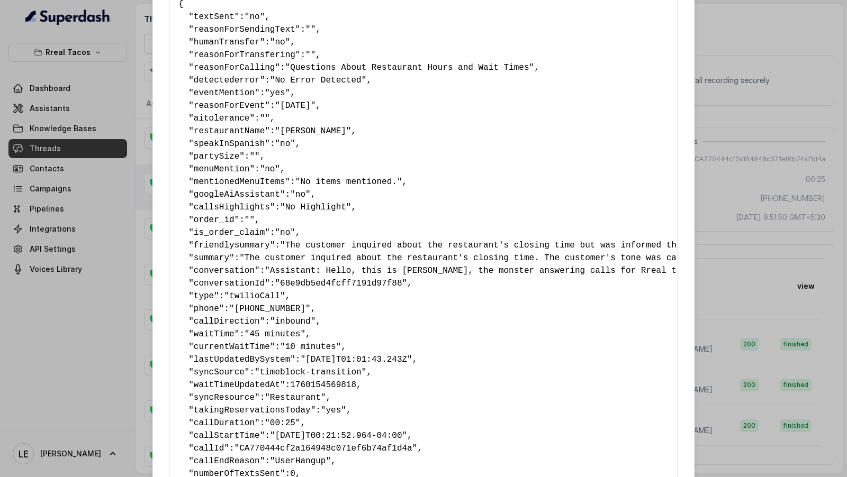
scroll to position [55, 0]
drag, startPoint x: 158, startPoint y: 329, endPoint x: 371, endPoint y: 345, distance: 213.4
click at [371, 345] on div "Extracted Data { " textSent ": "no" , " reasonForSendingText ": "" , " humanTra…" at bounding box center [423, 255] width 542 height 621
click at [0, 335] on div "Extracted Data { " textSent ": "no" , " reasonForSendingText ": "" , " humanTra…" at bounding box center [423, 238] width 847 height 477
